Goal: Task Accomplishment & Management: Use online tool/utility

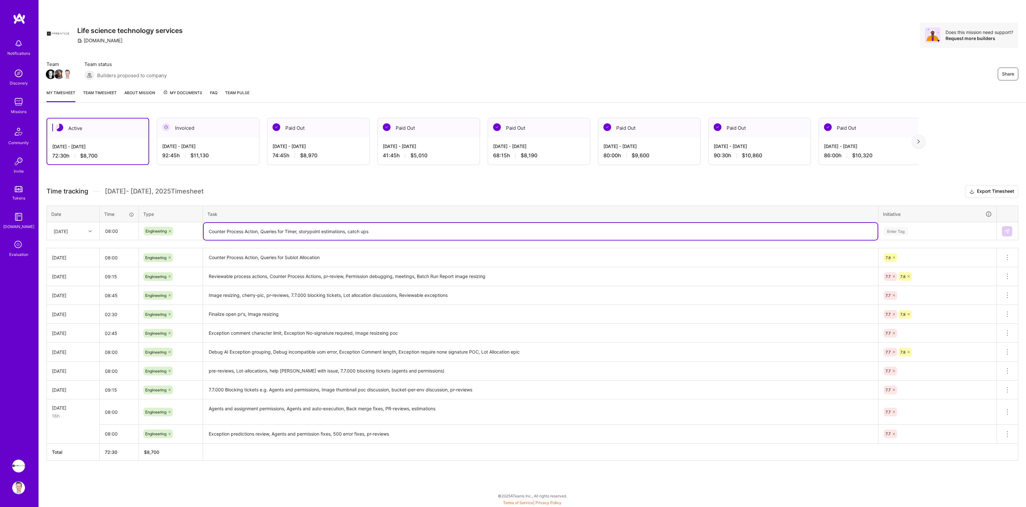
type textarea "Counter Process Action, Queries for Timer, storypoint estimations, catch ups"
click at [941, 232] on div "Enter Tag" at bounding box center [937, 231] width 108 height 8
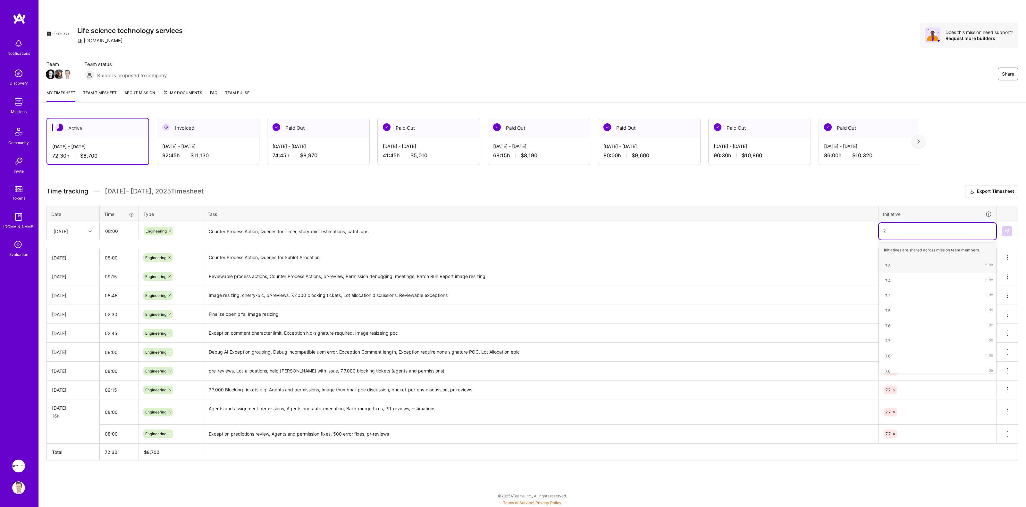
type input "7.7"
click at [887, 266] on div "7.7" at bounding box center [887, 266] width 5 height 7
type input "7.8"
click at [932, 230] on div "7.7 7.8" at bounding box center [937, 231] width 108 height 10
type input "7.8"
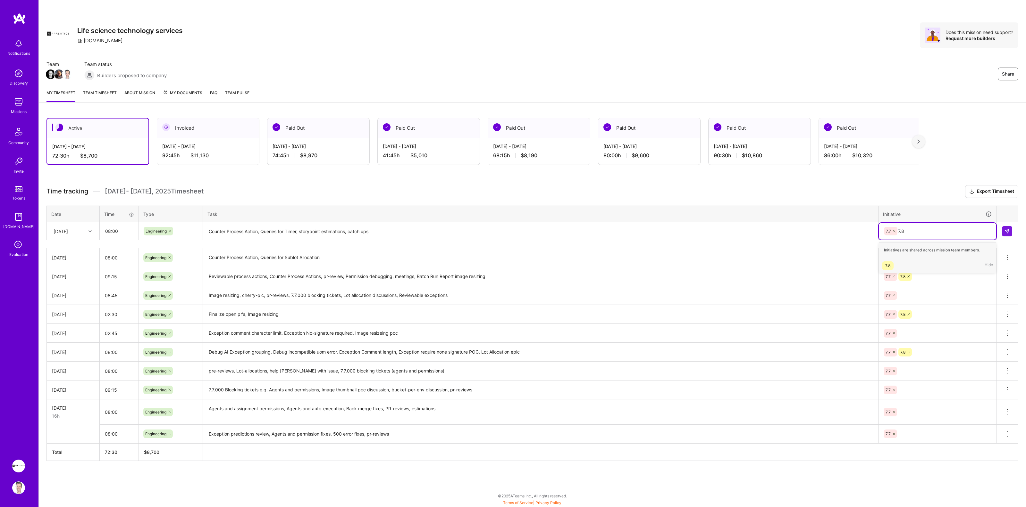
click at [888, 265] on div "7.8" at bounding box center [887, 266] width 5 height 7
click at [1004, 230] on button at bounding box center [1007, 231] width 10 height 10
